Goal: Navigation & Orientation: Find specific page/section

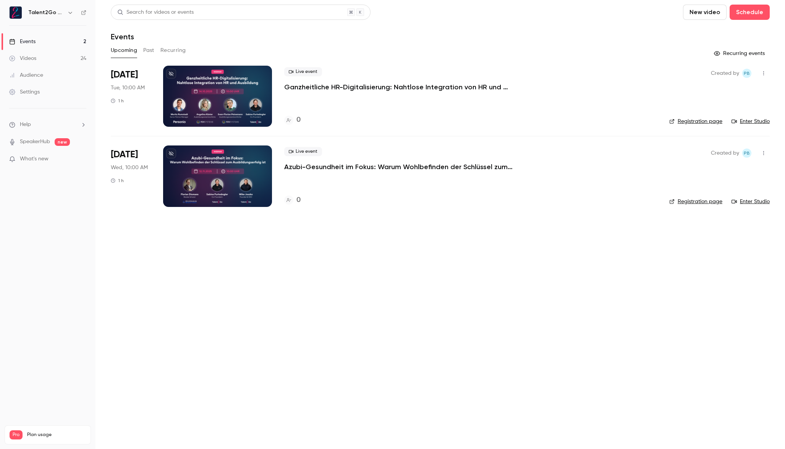
click at [302, 287] on main "Search for videos or events New video Schedule Events Upcoming Past Recurring R…" at bounding box center [439, 224] width 689 height 449
click at [351, 312] on main "Search for videos or events New video Schedule Events Upcoming Past Recurring R…" at bounding box center [439, 224] width 689 height 449
click at [397, 313] on main "Search for videos or events New video Schedule Events Upcoming Past Recurring R…" at bounding box center [439, 224] width 689 height 449
click at [433, 293] on main "Search for videos or events New video Schedule Events Upcoming Past Recurring R…" at bounding box center [439, 224] width 689 height 449
click at [66, 55] on link "Videos 24" at bounding box center [47, 58] width 95 height 17
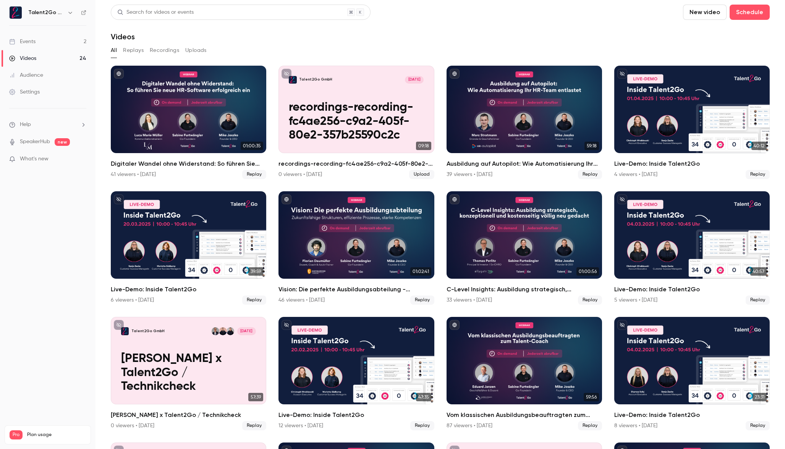
click at [51, 127] on li "Help" at bounding box center [47, 125] width 77 height 8
click at [58, 54] on div at bounding box center [392, 224] width 785 height 449
click at [59, 41] on link "Events 2" at bounding box center [47, 41] width 95 height 17
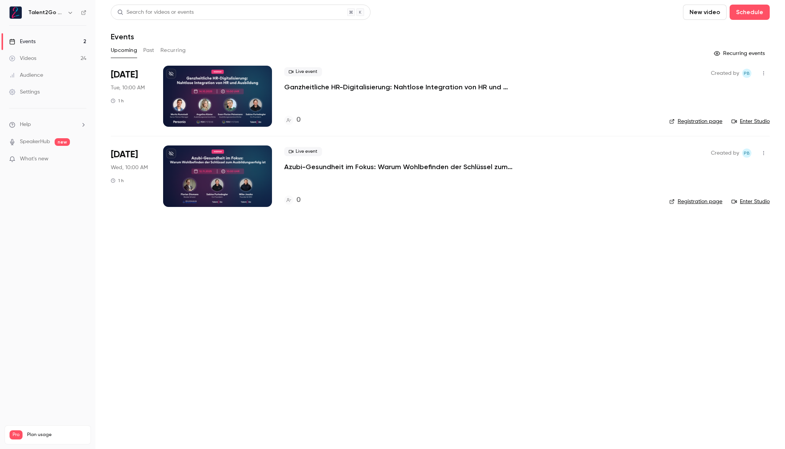
click at [55, 74] on link "Audience" at bounding box center [47, 75] width 95 height 17
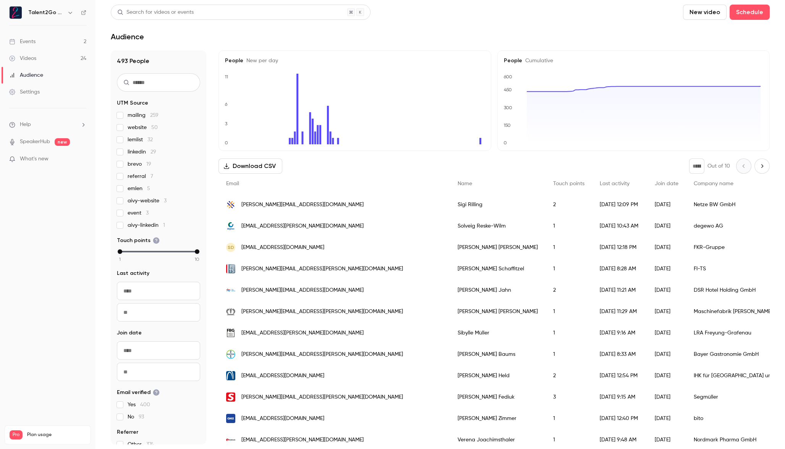
click at [69, 41] on link "Events 2" at bounding box center [47, 41] width 95 height 17
